Goal: Information Seeking & Learning: Check status

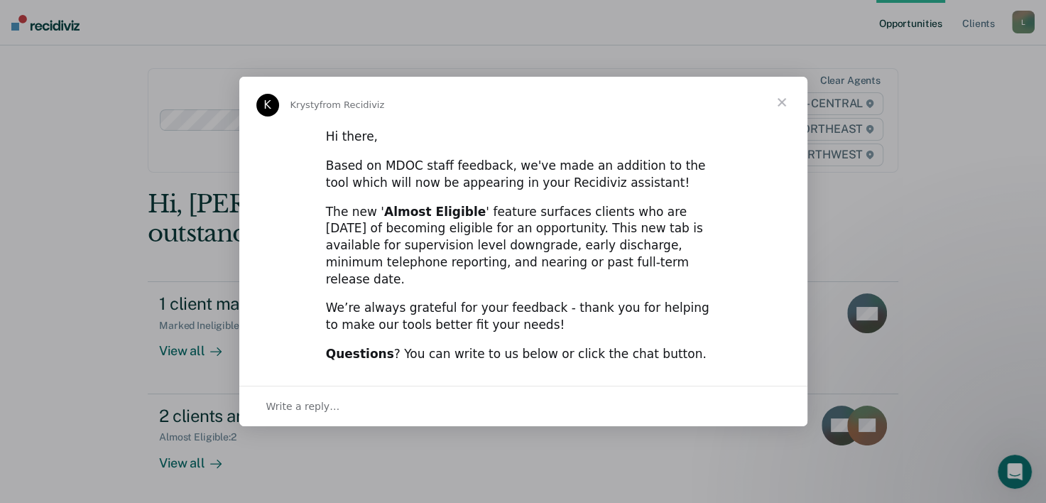
click at [778, 115] on span "Close" at bounding box center [781, 102] width 51 height 51
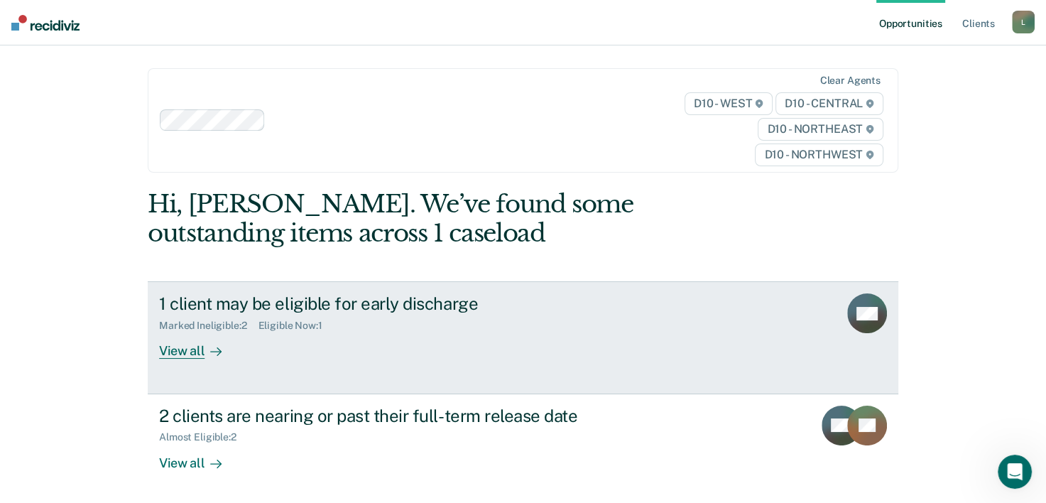
click at [188, 356] on div "View all" at bounding box center [199, 346] width 80 height 28
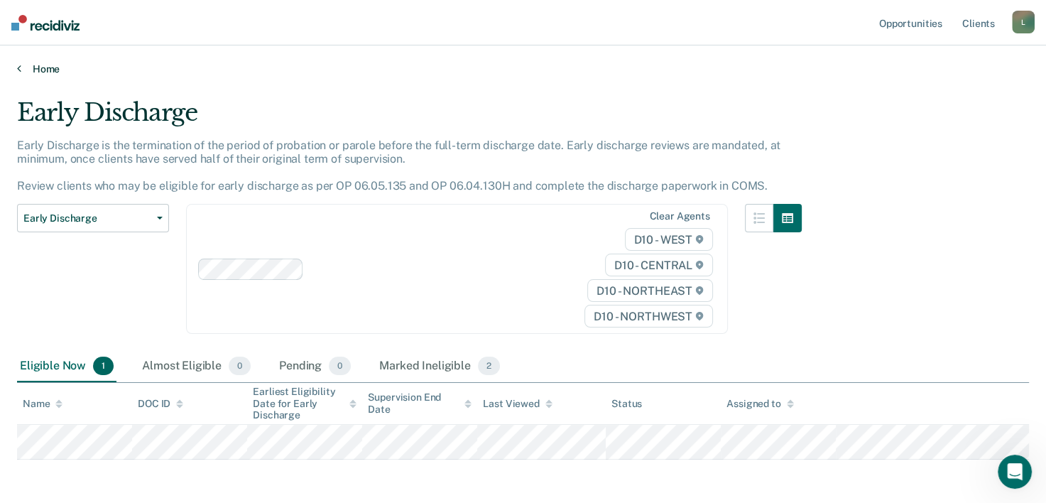
click at [45, 71] on link "Home" at bounding box center [523, 68] width 1012 height 13
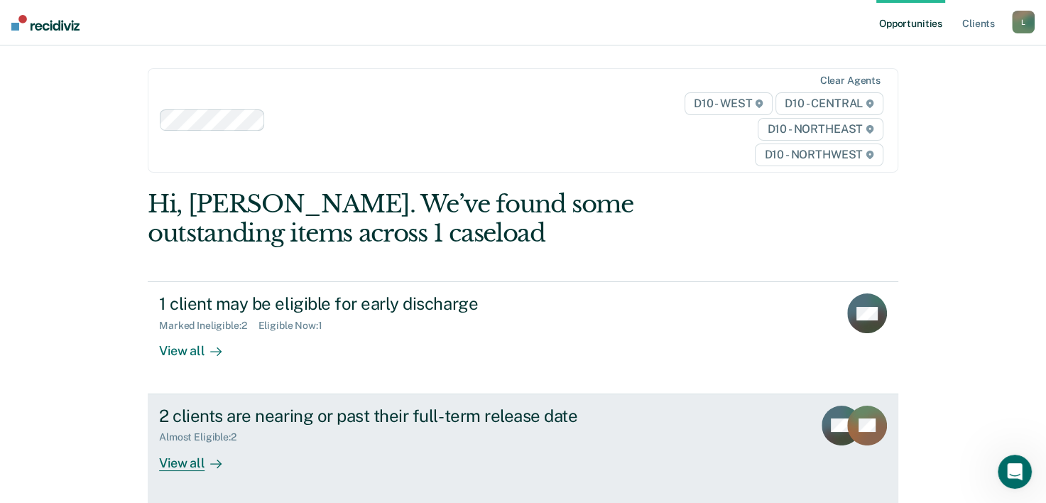
click at [216, 418] on div "2 clients are nearing or past their full-term release date" at bounding box center [408, 415] width 498 height 21
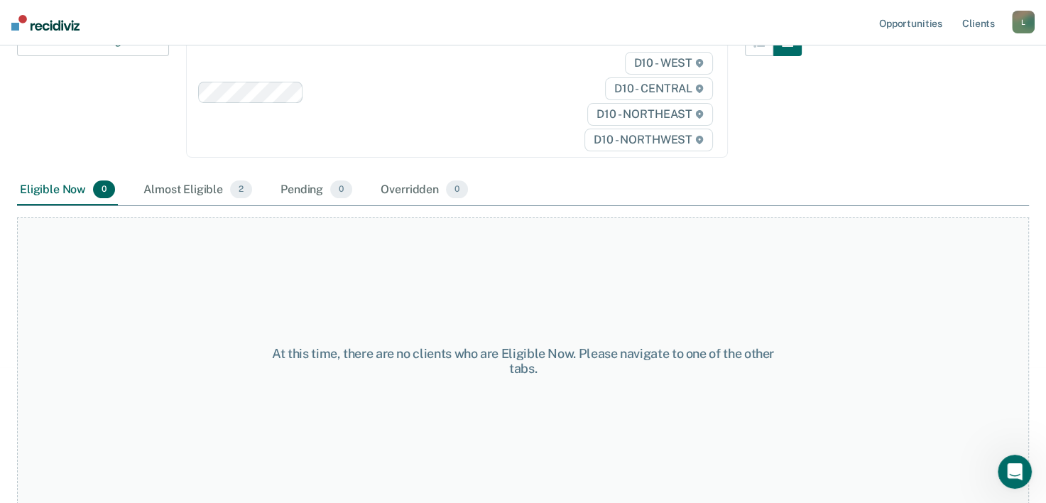
scroll to position [65, 0]
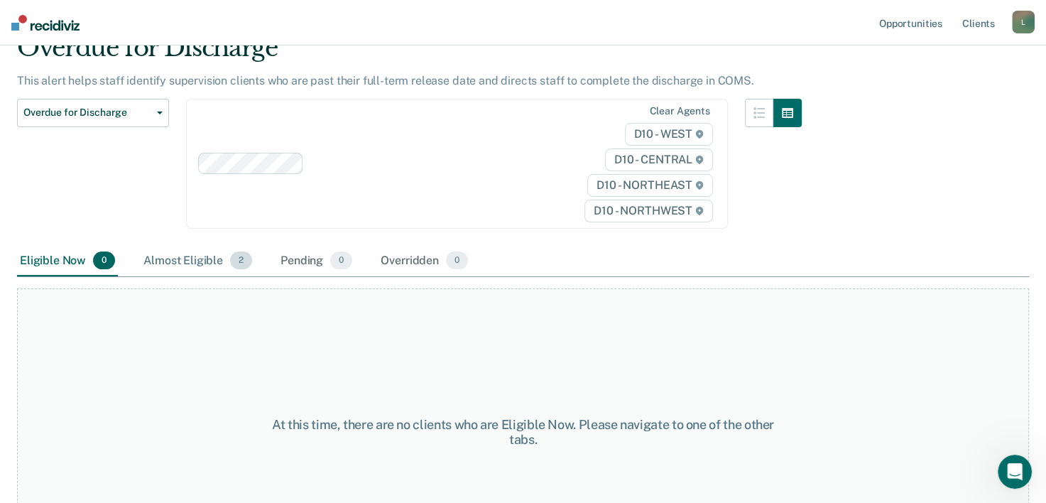
click at [165, 263] on div "Almost Eligible 2" at bounding box center [198, 261] width 114 height 31
